Goal: Information Seeking & Learning: Understand process/instructions

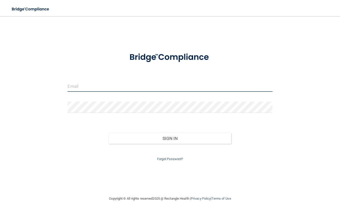
type input "[EMAIL_ADDRESS][DOMAIN_NAME]"
click at [129, 87] on input "[EMAIL_ADDRESS][DOMAIN_NAME]" at bounding box center [170, 85] width 205 height 11
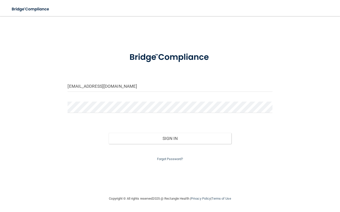
drag, startPoint x: 330, startPoint y: 114, endPoint x: 308, endPoint y: 120, distance: 23.0
click at [330, 114] on main "crystalf@lewistonpullmanoralsurgery.com Invalid email/password. You don't have …" at bounding box center [170, 114] width 340 height 196
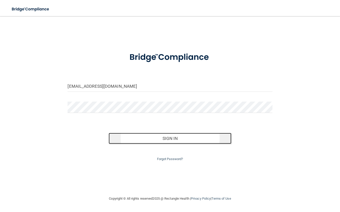
click at [192, 137] on button "Sign In" at bounding box center [170, 138] width 123 height 11
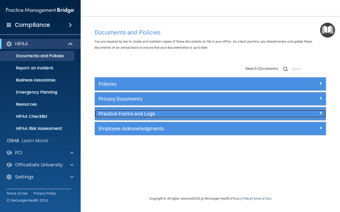
click at [134, 114] on h5 "Practice Forms and Logs" at bounding box center [181, 114] width 166 height 6
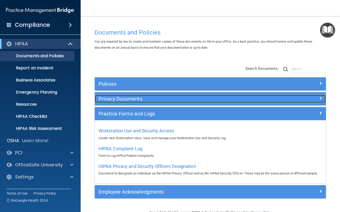
click at [118, 97] on h5 "Privacy Documents" at bounding box center [181, 99] width 166 height 6
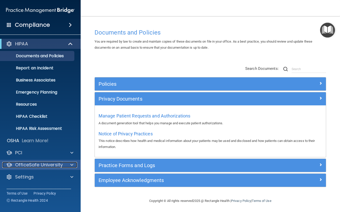
click at [72, 165] on span at bounding box center [71, 165] width 3 height 6
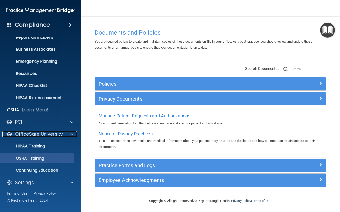
scroll to position [33, 0]
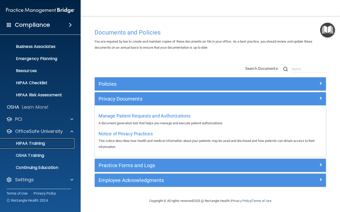
click at [42, 143] on p "HIPAA Training" at bounding box center [24, 143] width 42 height 5
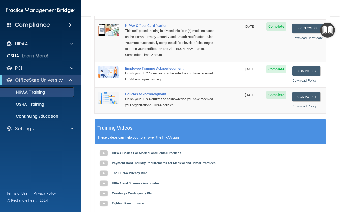
scroll to position [76, 0]
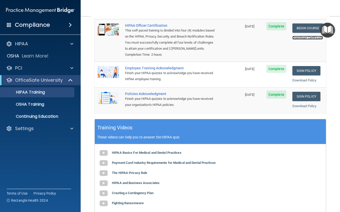
click at [304, 36] on link "Download Certificate" at bounding box center [307, 38] width 30 height 4
click at [302, 81] on link "Download Policy" at bounding box center [304, 80] width 24 height 4
click at [300, 105] on link "Download Policy" at bounding box center [304, 106] width 24 height 4
click at [302, 71] on link "Sign Policy" at bounding box center [306, 70] width 28 height 9
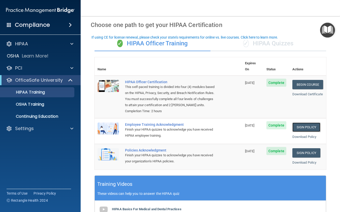
scroll to position [0, 0]
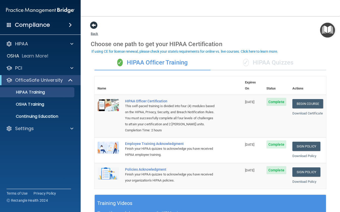
click at [93, 27] on span at bounding box center [94, 25] width 8 height 8
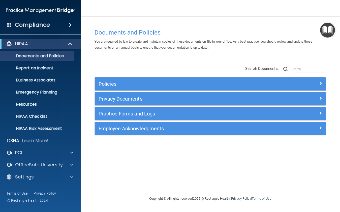
click at [145, 174] on div "Documents and Policies You are required by law to create and maintain copies of…" at bounding box center [210, 110] width 239 height 169
click at [225, 22] on div "Documents and Policies You are required by law to create and maintain copies of…" at bounding box center [210, 105] width 239 height 169
